Goal: Browse casually

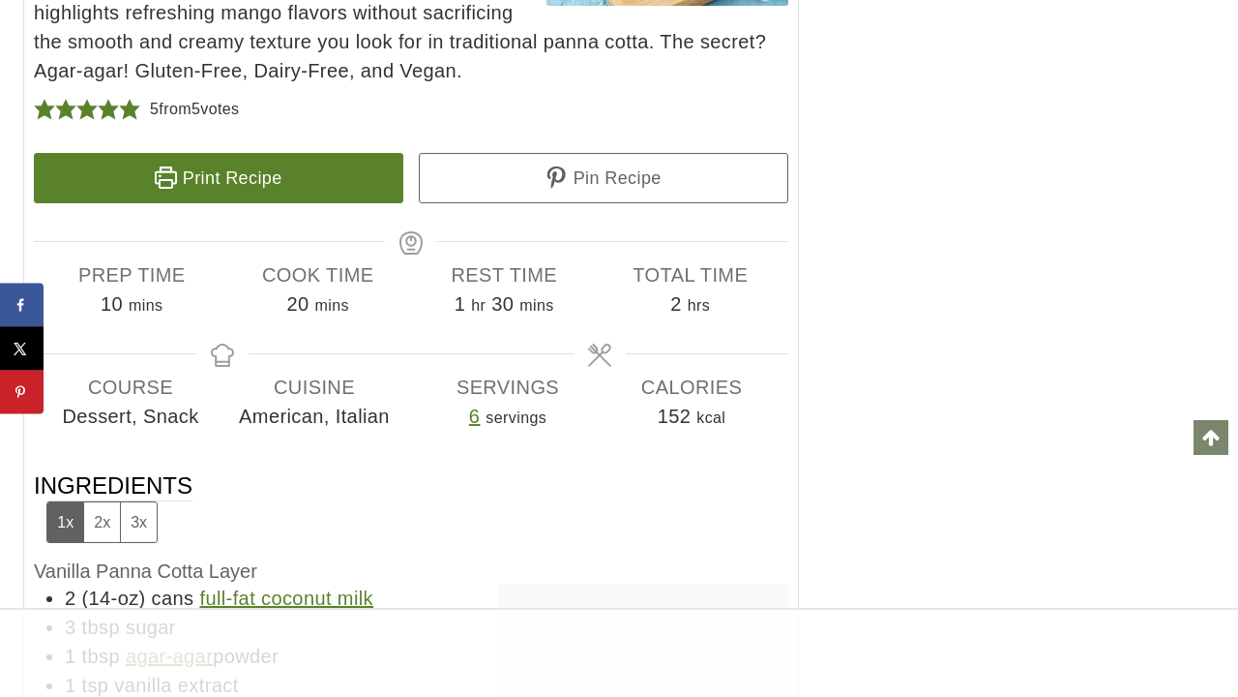
scroll to position [13715, 0]
